Goal: Information Seeking & Learning: Learn about a topic

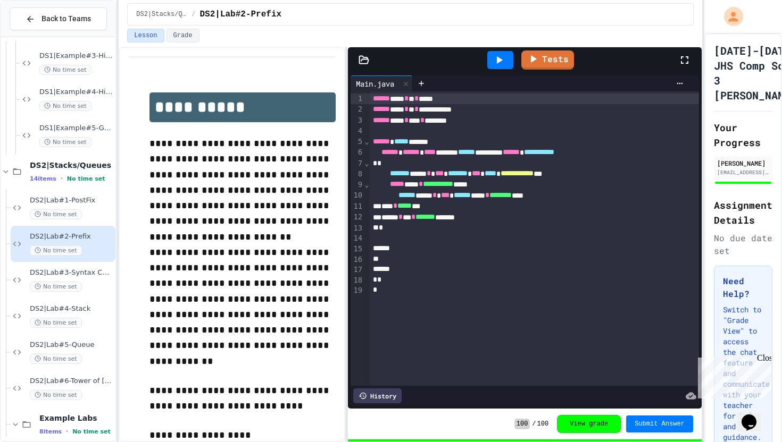
scroll to position [722, 0]
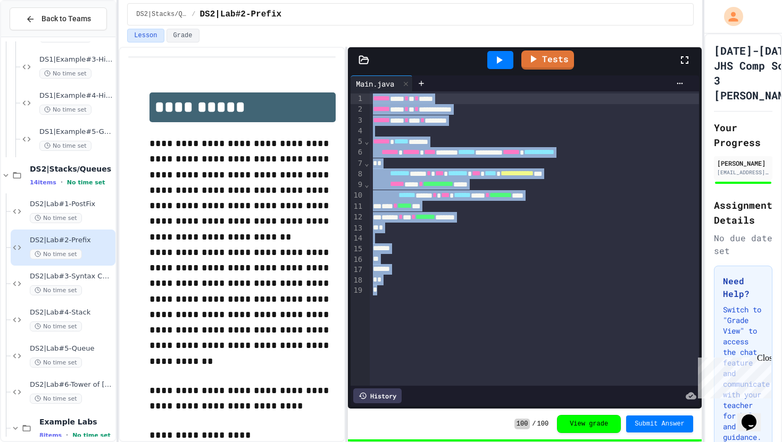
drag, startPoint x: 417, startPoint y: 295, endPoint x: 364, endPoint y: 82, distance: 218.7
click at [364, 82] on div "**********" at bounding box center [524, 241] width 348 height 331
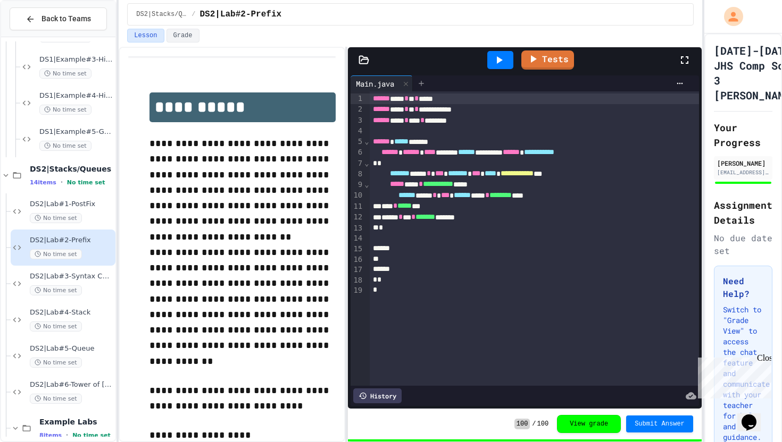
click at [427, 78] on div at bounding box center [421, 84] width 17 height 16
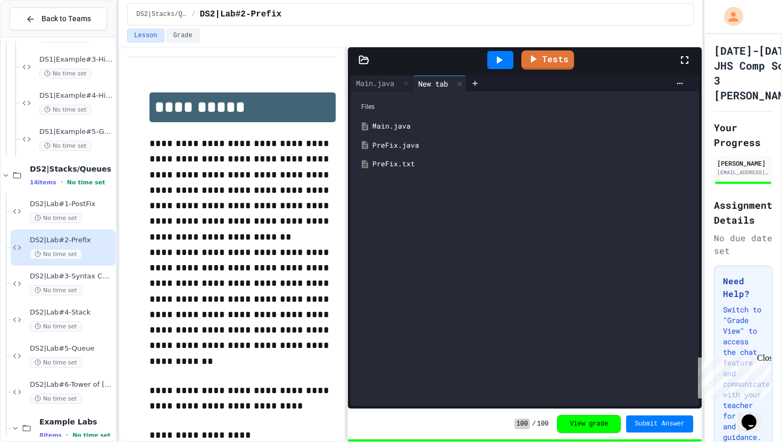
click at [416, 148] on div "PreFix.java" at bounding box center [532, 145] width 320 height 11
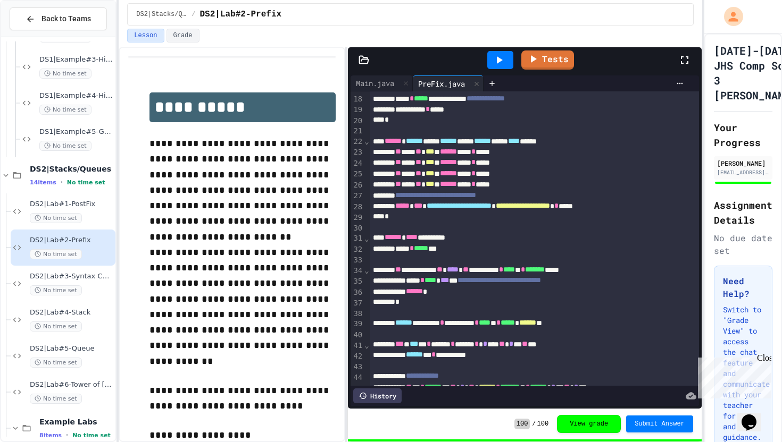
scroll to position [192, 0]
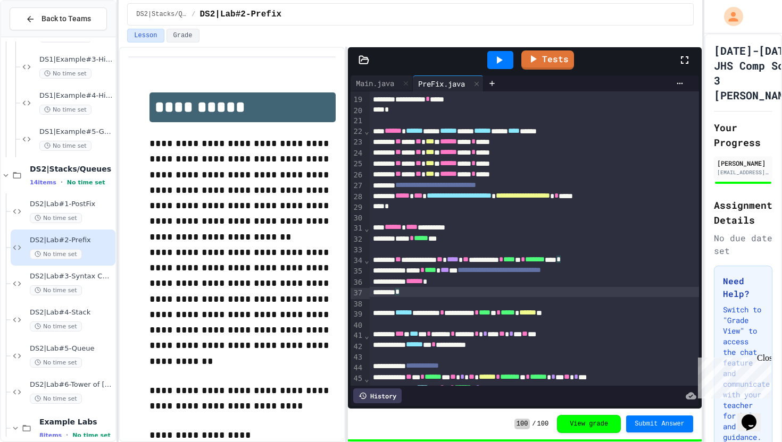
click at [458, 294] on div "*" at bounding box center [534, 292] width 329 height 11
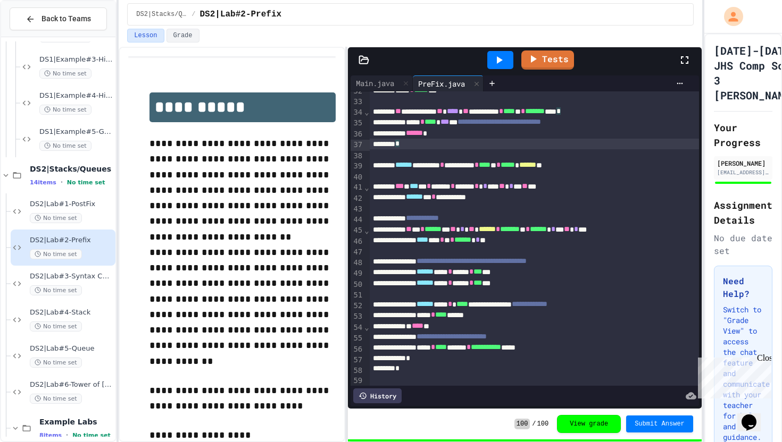
scroll to position [358, 0]
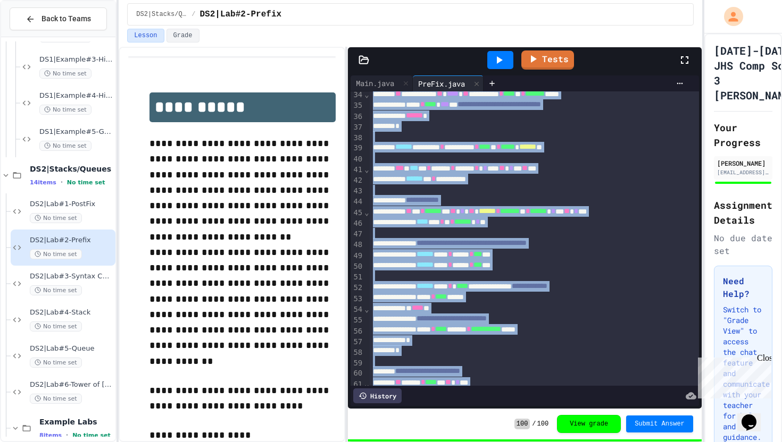
copy div "**********"
click at [475, 365] on div at bounding box center [534, 361] width 329 height 11
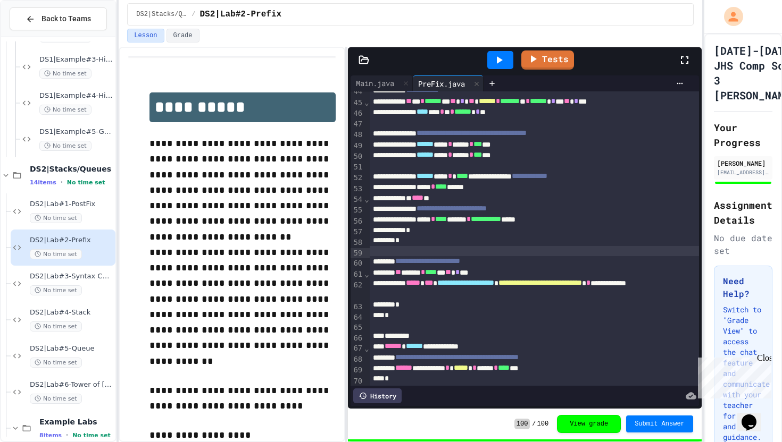
scroll to position [481, 0]
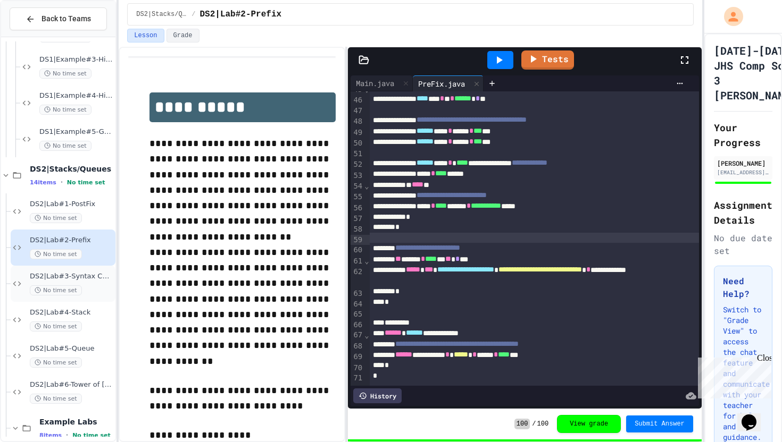
click at [99, 282] on div "DS2|Lab#3-Syntax Checker No time set" at bounding box center [71, 283] width 83 height 23
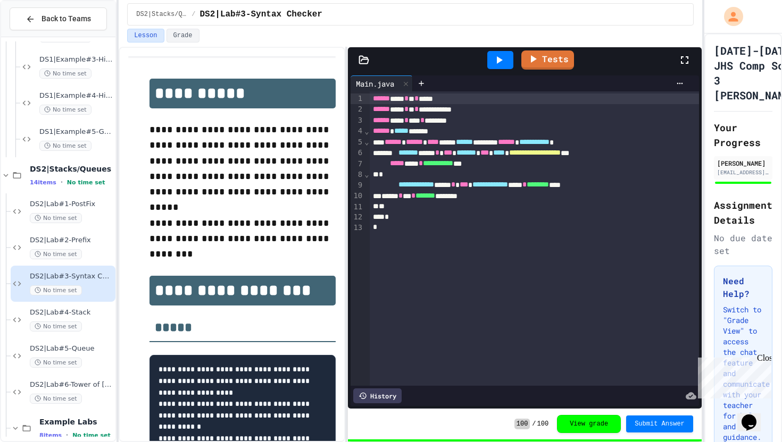
click at [162, 306] on h2 "*****" at bounding box center [242, 324] width 186 height 37
click at [425, 80] on icon at bounding box center [421, 83] width 9 height 9
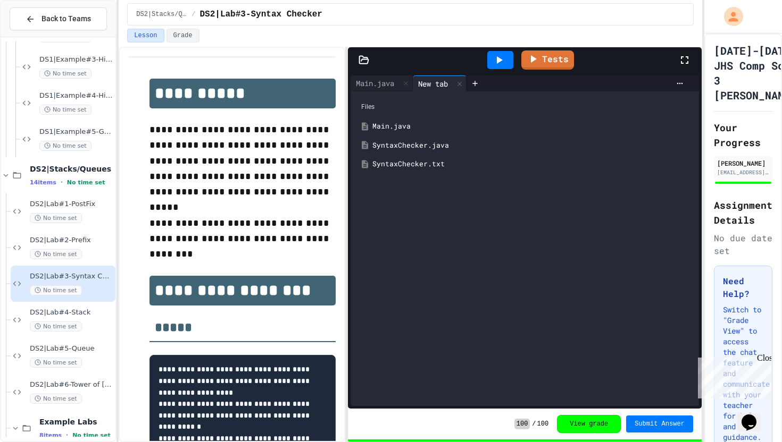
click at [399, 140] on div "SyntaxChecker.java" at bounding box center [532, 145] width 320 height 11
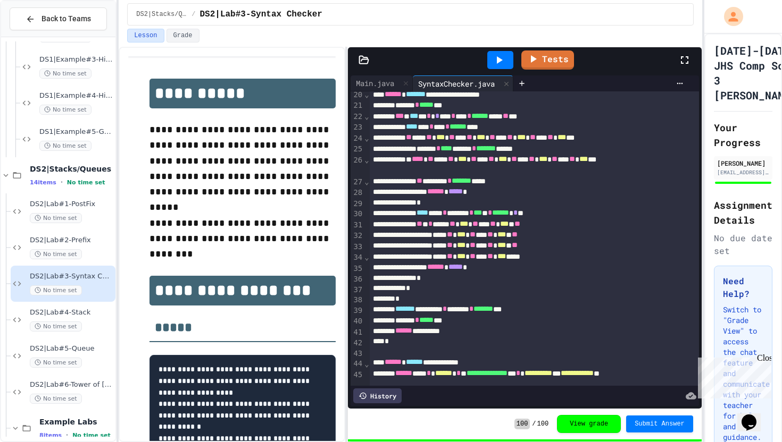
scroll to position [236, 0]
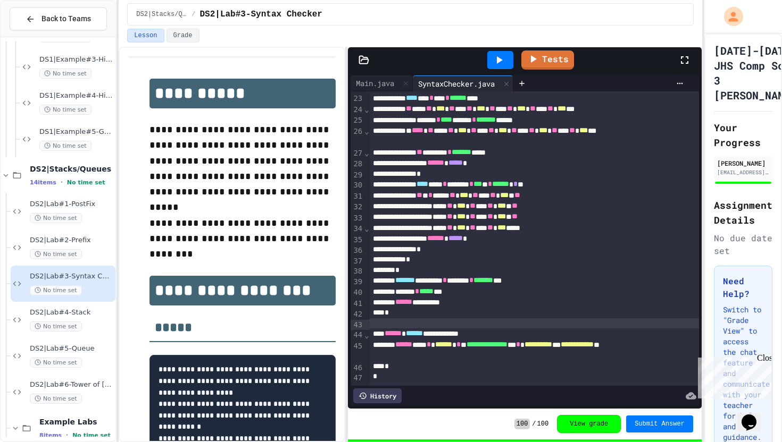
click at [430, 321] on div at bounding box center [534, 323] width 329 height 11
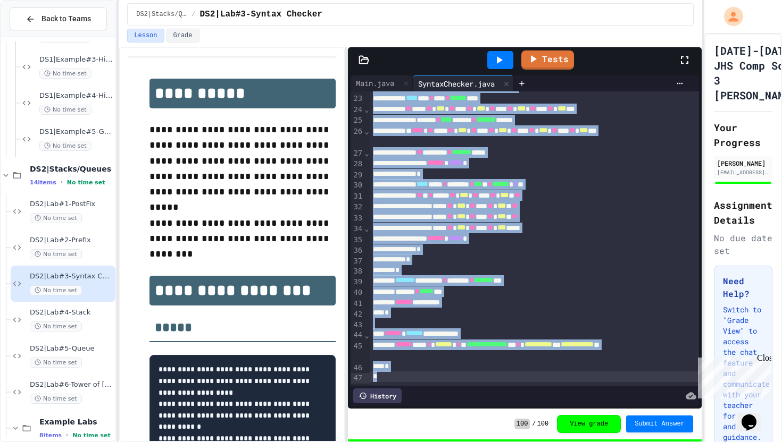
copy div "**********"
click at [430, 321] on div at bounding box center [534, 323] width 329 height 11
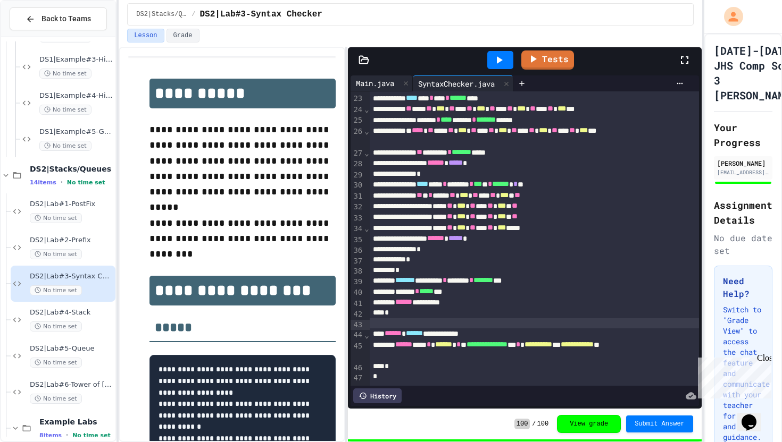
click at [385, 78] on div "Main.java" at bounding box center [374, 83] width 49 height 11
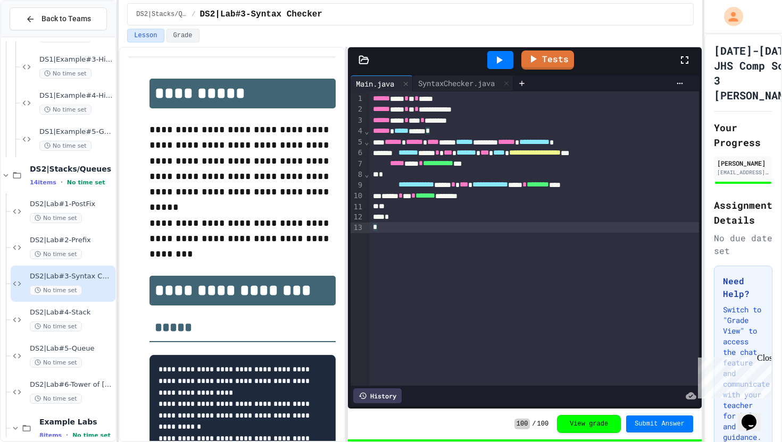
click at [462, 229] on div "*" at bounding box center [534, 227] width 329 height 11
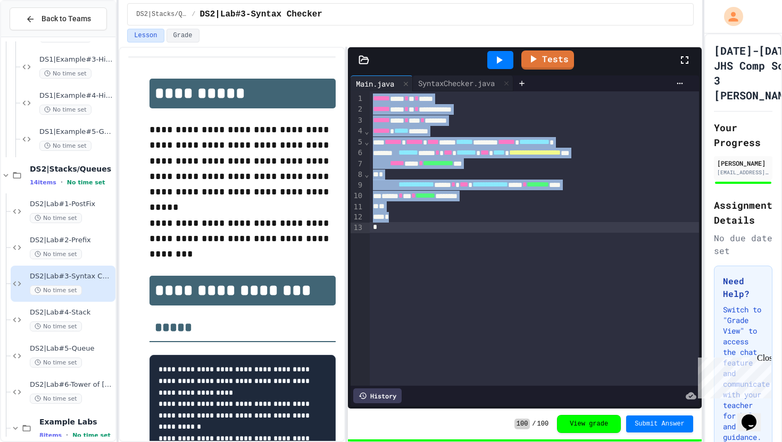
copy div "**********"
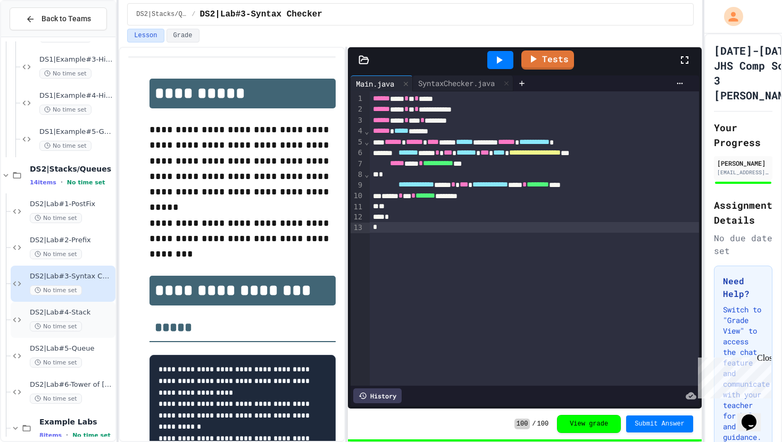
click at [76, 323] on span "No time set" at bounding box center [56, 327] width 52 height 10
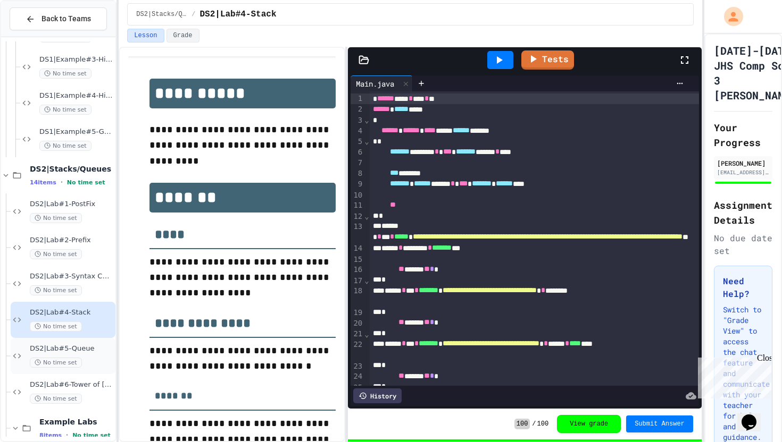
click at [92, 352] on span "DS2|Lab#5-Queue" at bounding box center [71, 349] width 83 height 9
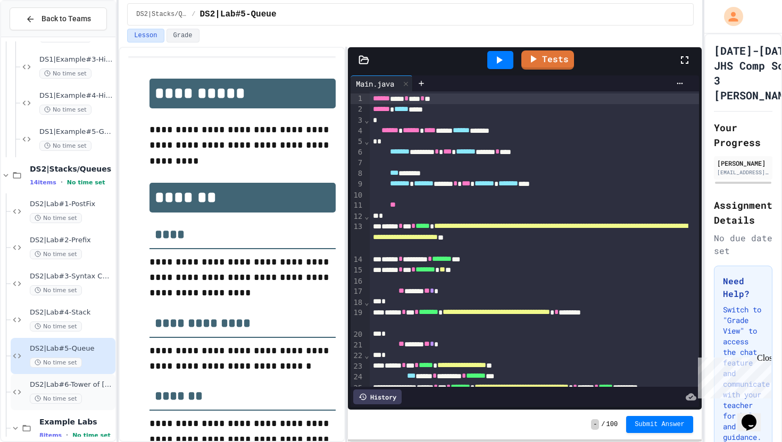
click at [84, 402] on div "No time set" at bounding box center [71, 399] width 83 height 10
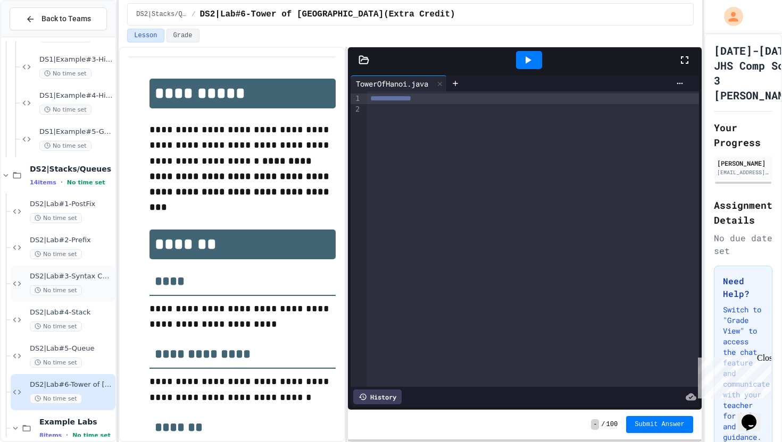
click at [86, 286] on div "No time set" at bounding box center [71, 291] width 83 height 10
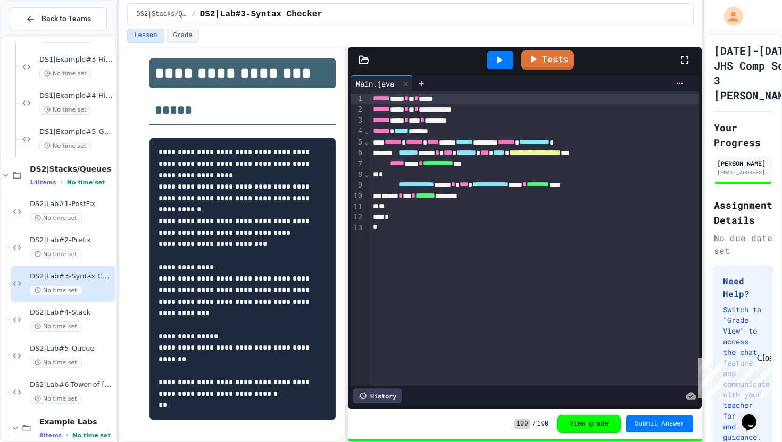
scroll to position [215, 0]
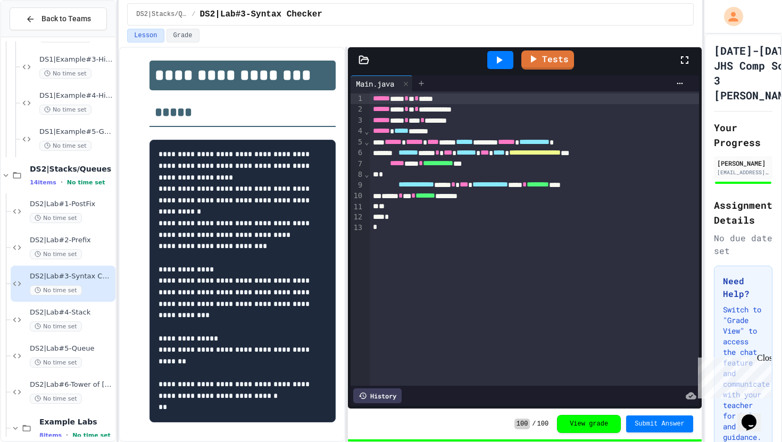
click at [423, 81] on icon at bounding box center [421, 83] width 9 height 9
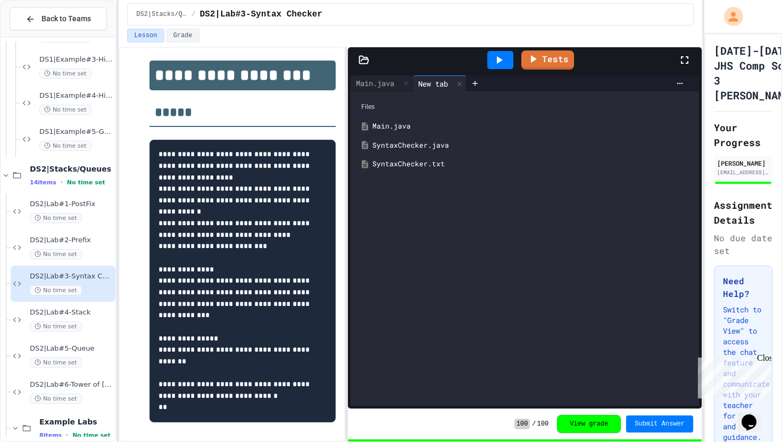
click at [406, 149] on div "SyntaxChecker.java" at bounding box center [532, 145] width 320 height 11
